Goal: Task Accomplishment & Management: Manage account settings

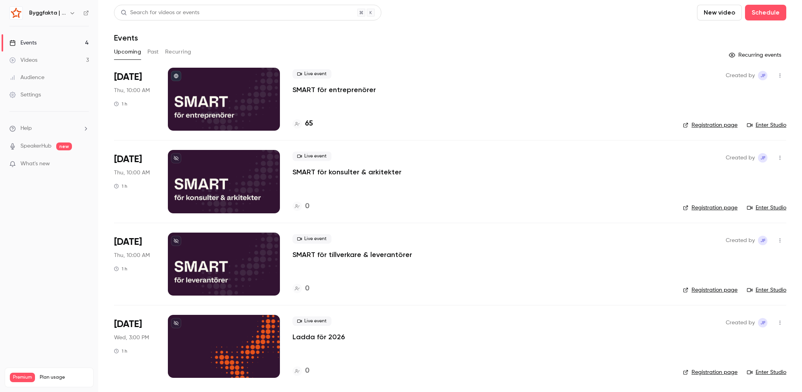
click at [323, 92] on p "SMART för entreprenörer" at bounding box center [333, 89] width 83 height 9
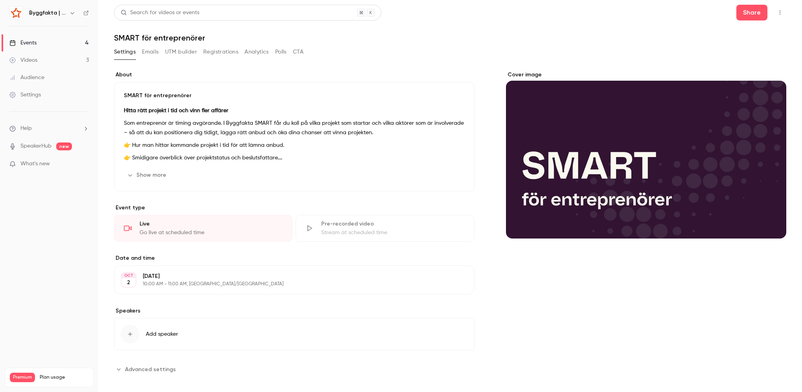
click at [157, 53] on button "Emails" at bounding box center [150, 52] width 17 height 13
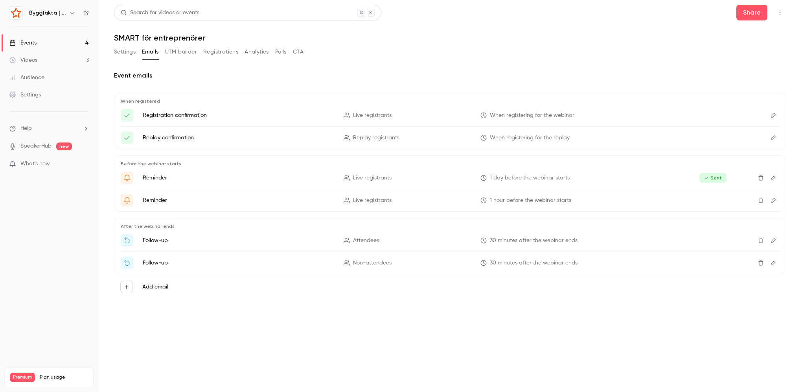
click at [182, 53] on button "UTM builder" at bounding box center [181, 52] width 32 height 13
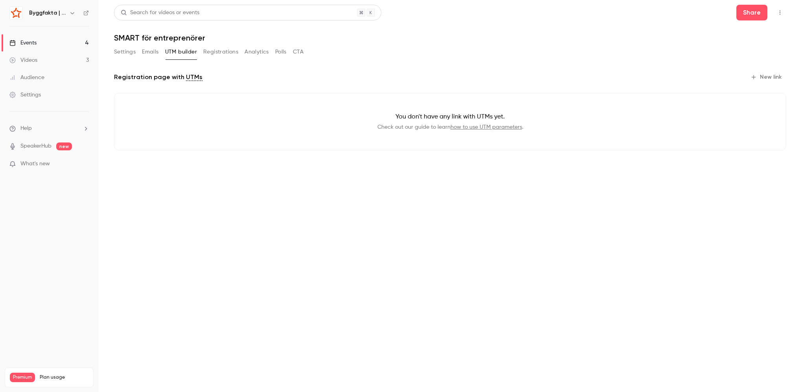
click at [224, 57] on button "Registrations" at bounding box center [220, 52] width 35 height 13
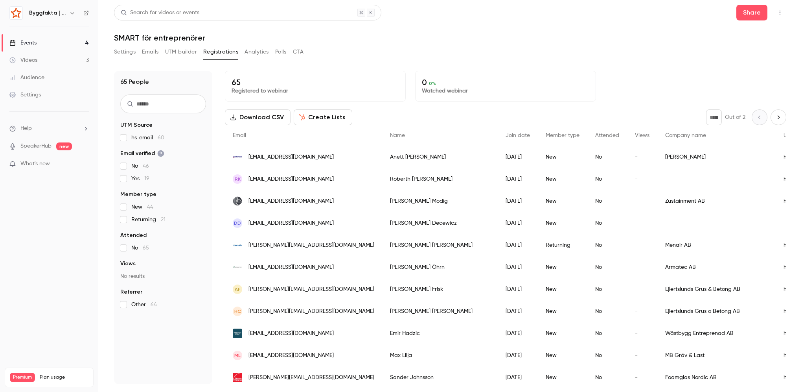
click at [186, 53] on button "UTM builder" at bounding box center [181, 52] width 32 height 13
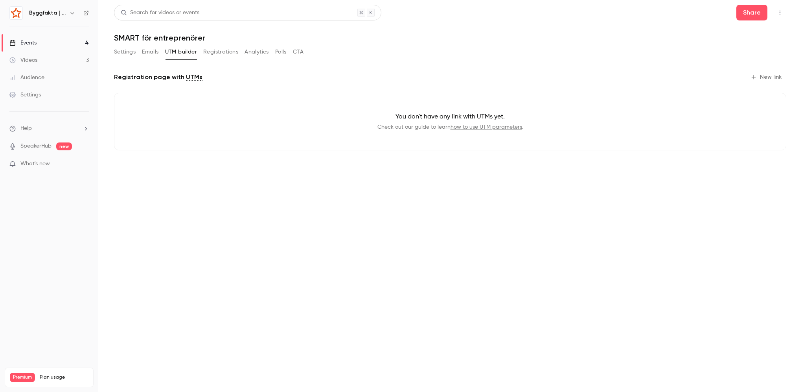
click at [157, 52] on button "Emails" at bounding box center [150, 52] width 17 height 13
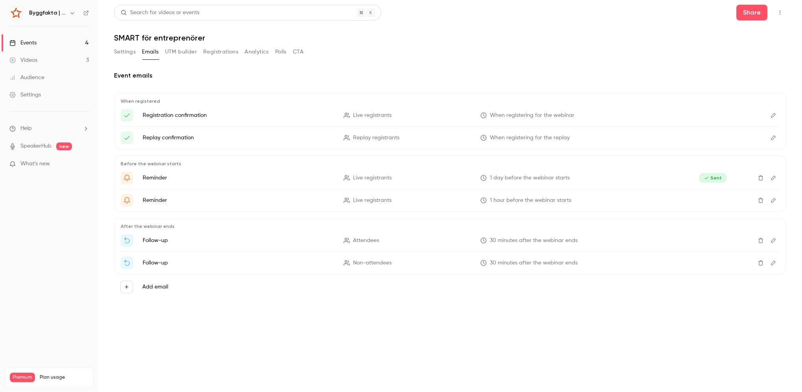
click at [771, 138] on icon "Edit" at bounding box center [773, 138] width 6 height 6
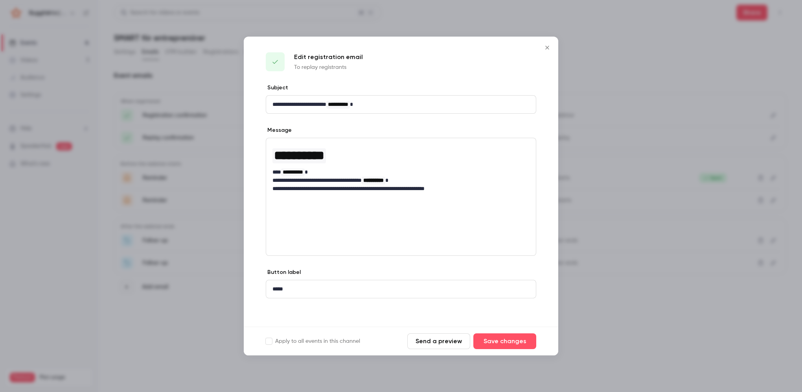
click at [557, 49] on div "Edit registration email To replay registrants" at bounding box center [401, 60] width 314 height 47
click at [543, 51] on button "Close" at bounding box center [547, 48] width 16 height 16
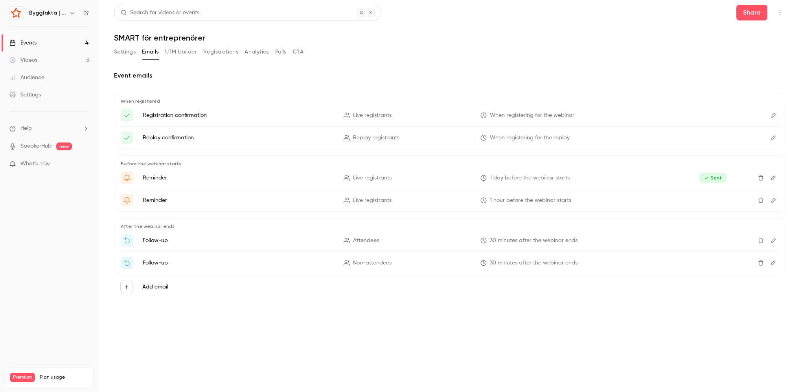
click at [41, 94] on link "Settings" at bounding box center [49, 94] width 98 height 17
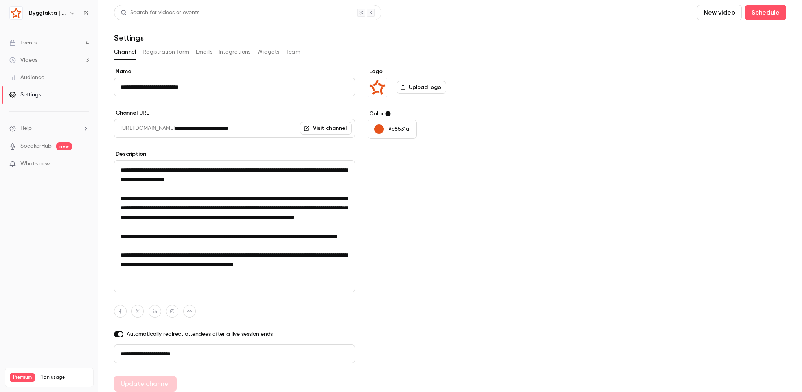
scroll to position [0, 0]
click at [228, 52] on button "Integrations" at bounding box center [235, 52] width 32 height 13
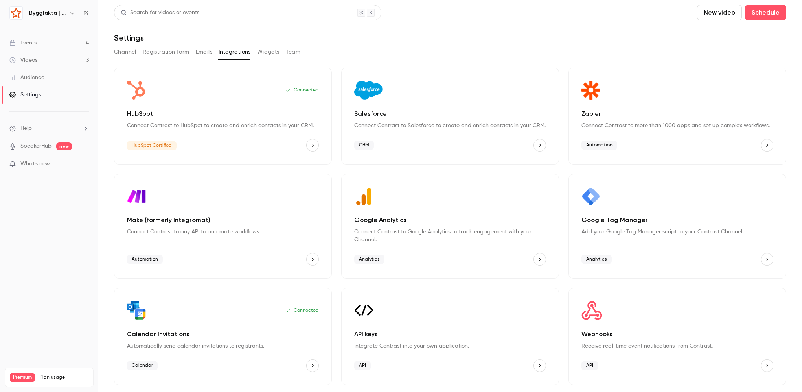
click at [187, 54] on button "Registration form" at bounding box center [166, 52] width 47 height 13
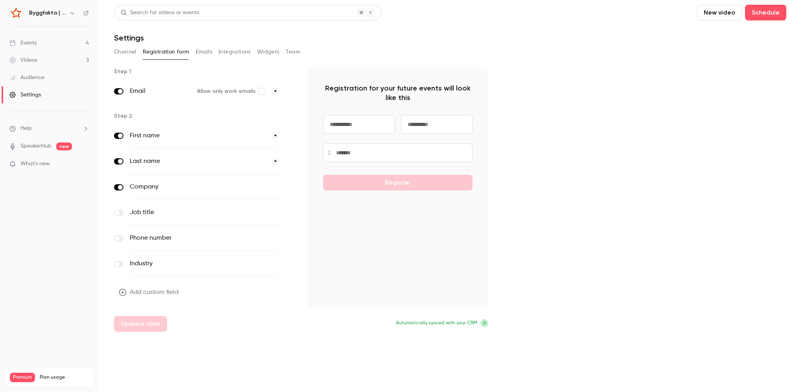
click at [198, 51] on button "Emails" at bounding box center [204, 52] width 17 height 13
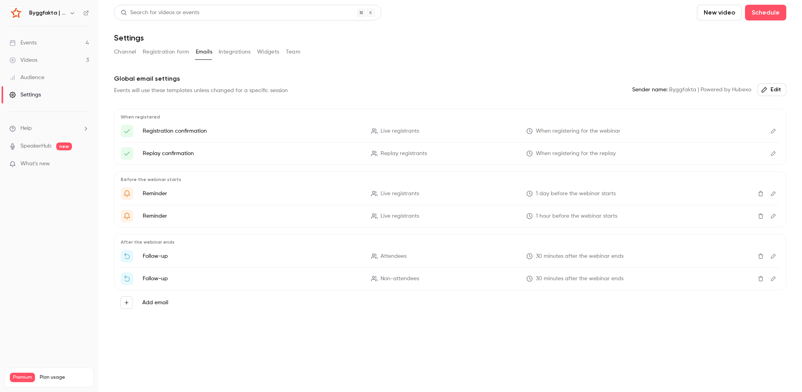
click at [161, 47] on button "Registration form" at bounding box center [166, 52] width 47 height 13
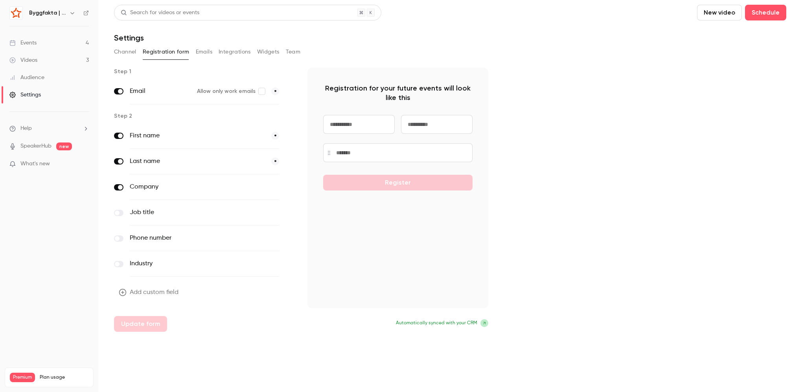
click at [127, 55] on button "Channel" at bounding box center [125, 52] width 22 height 13
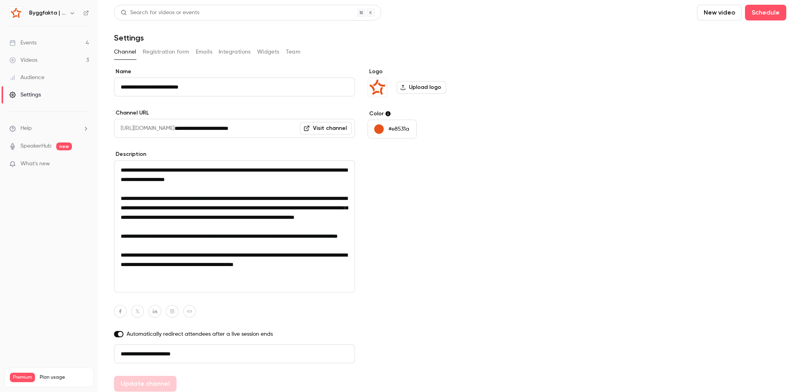
click at [151, 55] on button "Registration form" at bounding box center [166, 52] width 47 height 13
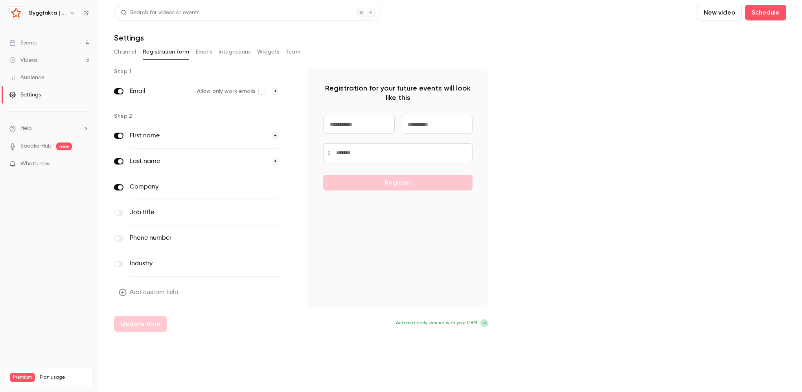
click at [210, 52] on button "Emails" at bounding box center [204, 52] width 17 height 13
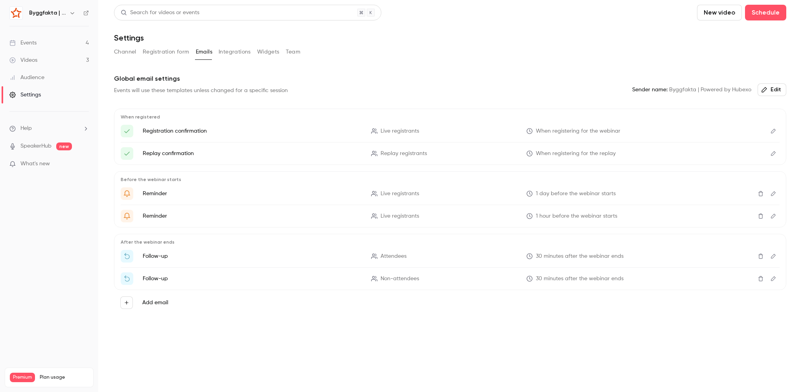
click at [237, 51] on button "Integrations" at bounding box center [235, 52] width 32 height 13
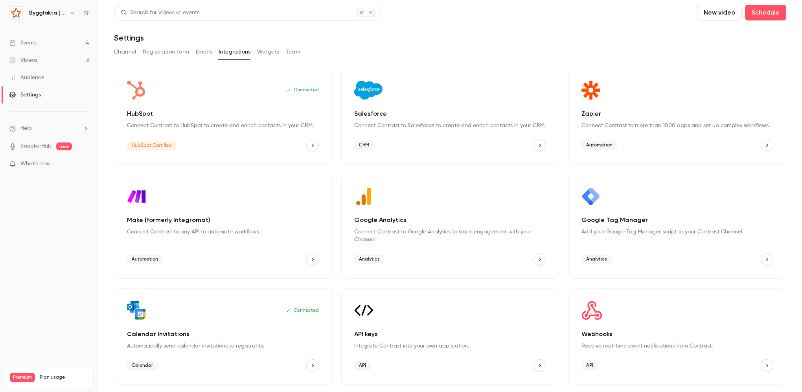
click at [280, 52] on div "Channel Registration form Emails Integrations Widgets Team" at bounding box center [450, 52] width 672 height 13
click at [56, 43] on link "Events 4" at bounding box center [49, 42] width 98 height 17
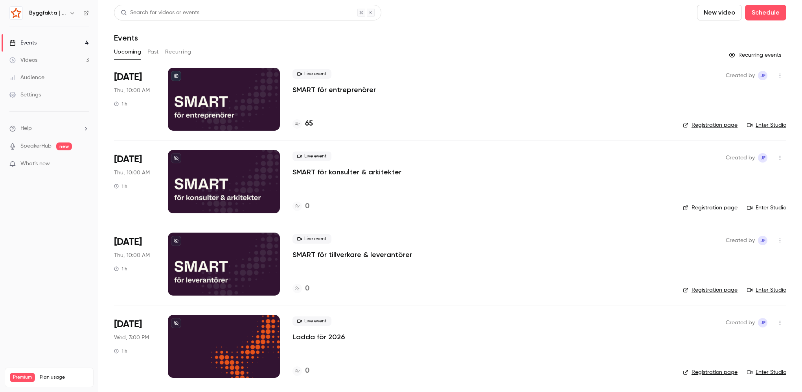
click at [309, 95] on div "Live event SMART för entreprenörer 65" at bounding box center [481, 99] width 378 height 63
click at [311, 87] on p "SMART för entreprenörer" at bounding box center [333, 89] width 83 height 9
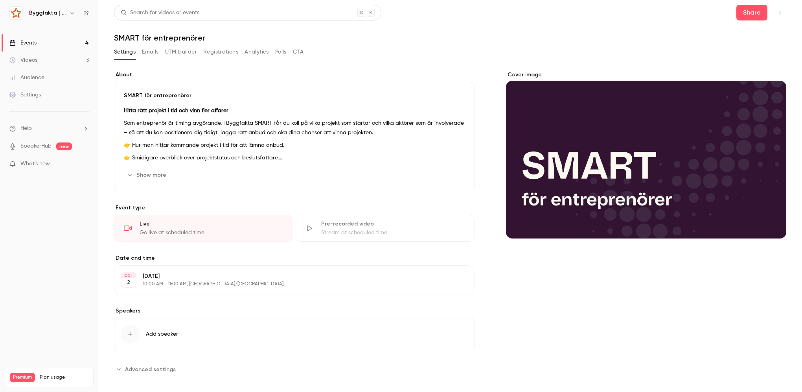
click at [777, 11] on icon "button" at bounding box center [780, 13] width 6 height 6
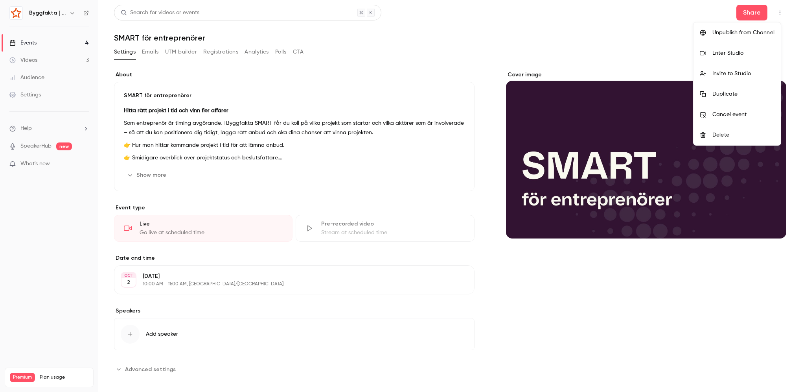
click at [739, 50] on div "Enter Studio" at bounding box center [743, 53] width 62 height 8
